Goal: Check status: Check status

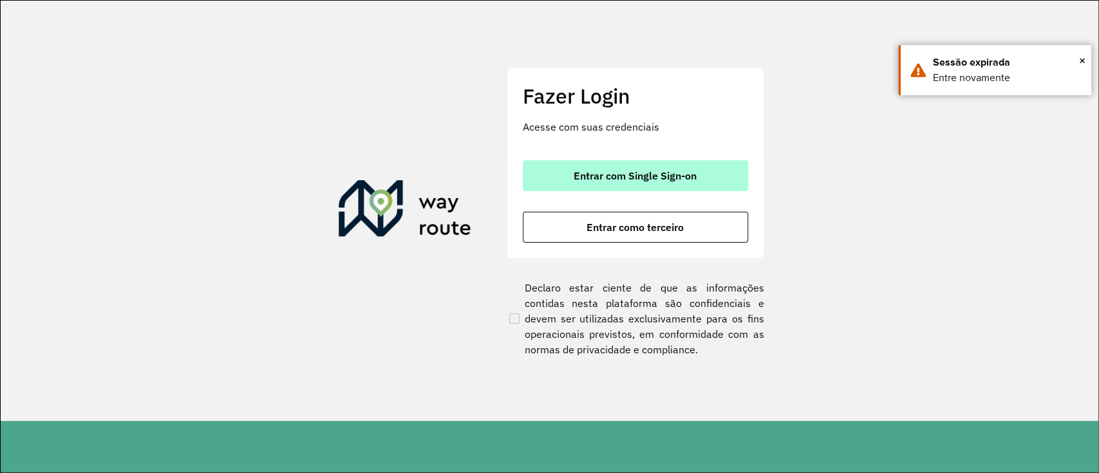
click at [599, 164] on button "Entrar com Single Sign-on" at bounding box center [635, 175] width 225 height 31
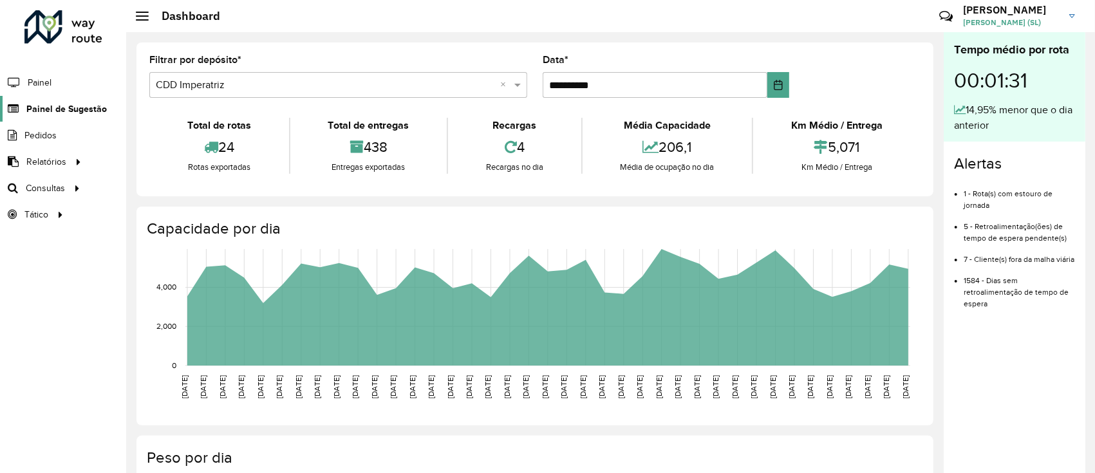
click at [31, 111] on span "Painel de Sugestão" at bounding box center [66, 109] width 80 height 14
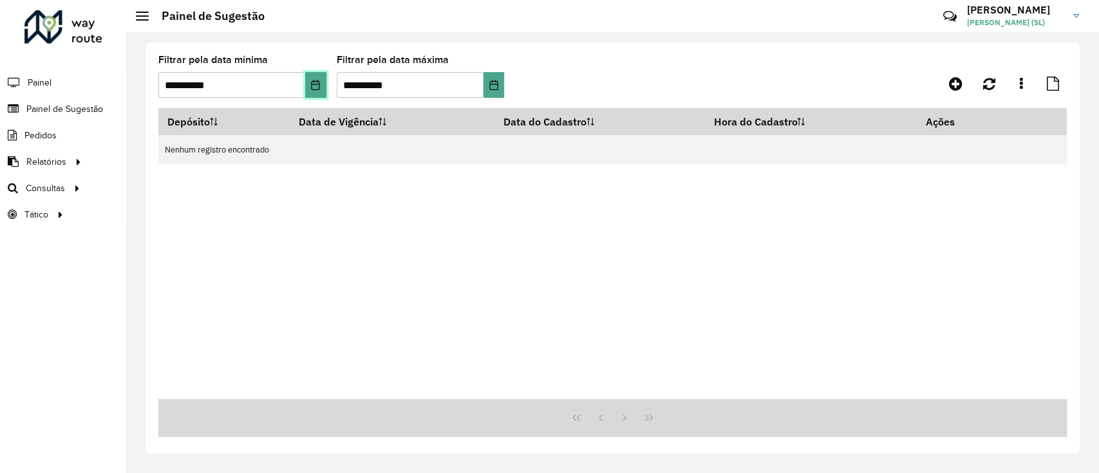
click at [317, 85] on icon "Choose Date" at bounding box center [315, 85] width 10 height 10
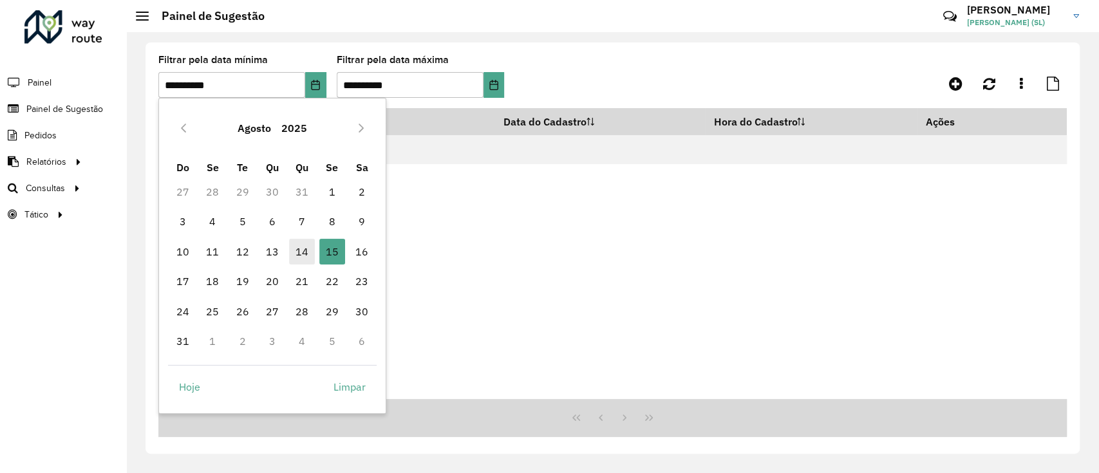
click at [312, 246] on span "14" at bounding box center [302, 252] width 26 height 26
type input "**********"
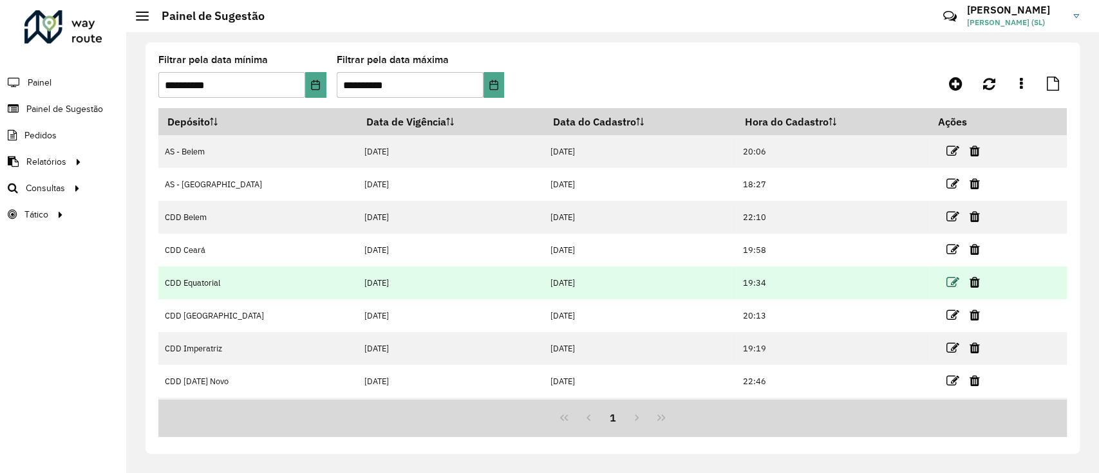
click at [946, 282] on icon at bounding box center [952, 282] width 13 height 13
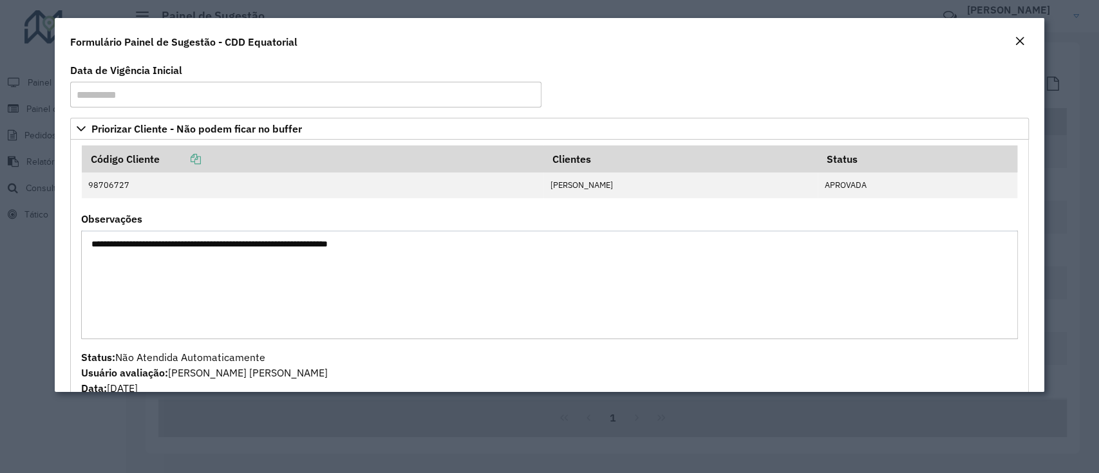
click at [1022, 39] on em "Close" at bounding box center [1020, 41] width 10 height 10
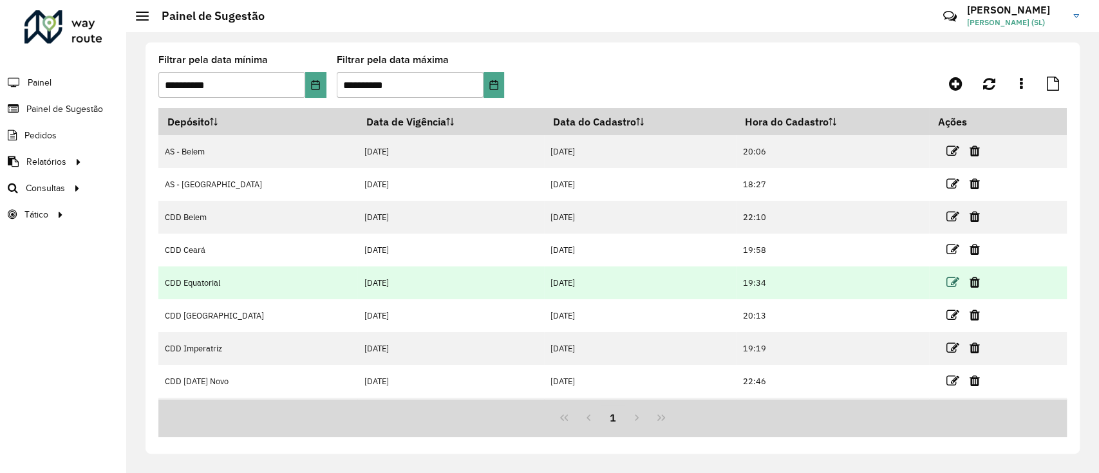
click at [946, 283] on icon at bounding box center [952, 282] width 13 height 13
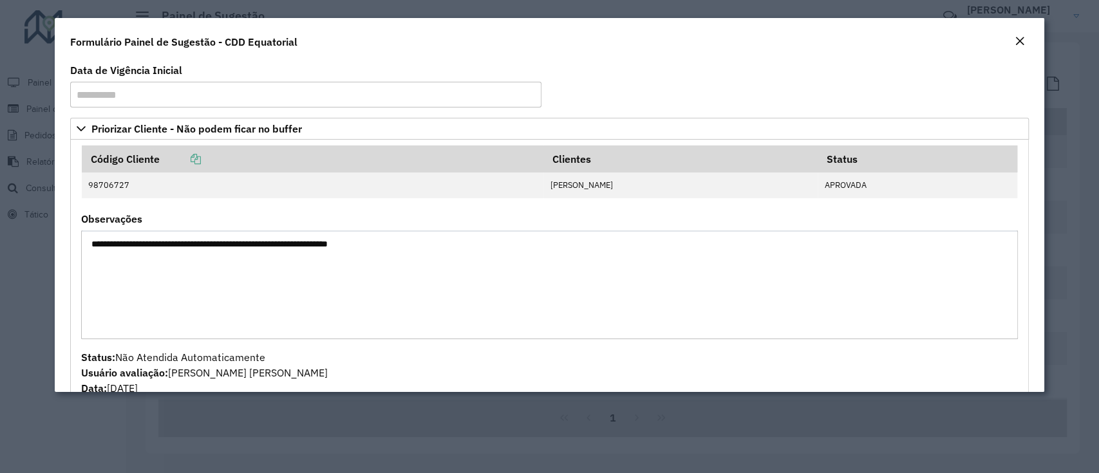
click at [1020, 51] on div "Formulário Painel de Sugestão - CDD Equatorial" at bounding box center [549, 39] width 989 height 43
click at [1020, 43] on em "Close" at bounding box center [1020, 41] width 10 height 10
